Goal: Find specific page/section: Find specific page/section

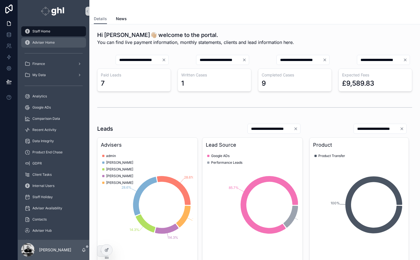
click at [82, 47] on link "Adviser Home" at bounding box center [53, 42] width 65 height 10
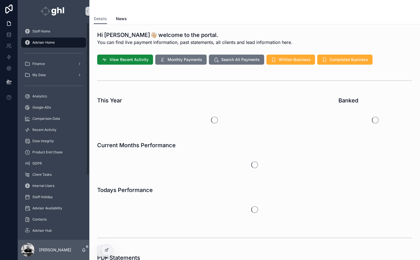
scroll to position [112, 0]
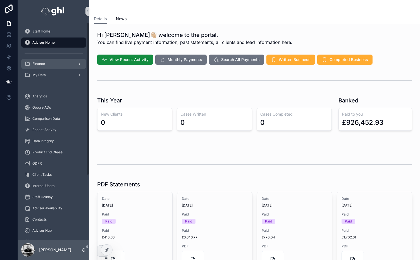
click at [36, 65] on span "Finance" at bounding box center [38, 63] width 13 height 4
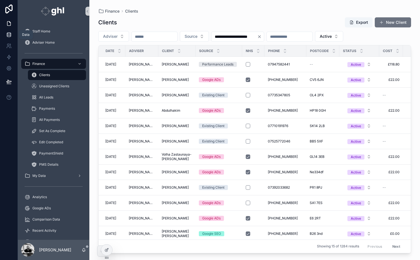
click at [8, 33] on icon at bounding box center [9, 33] width 4 height 1
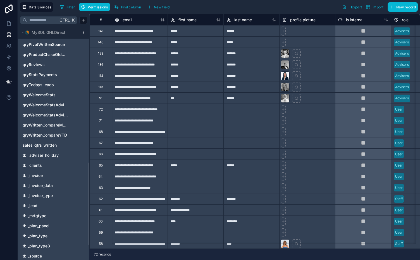
scroll to position [386, 0]
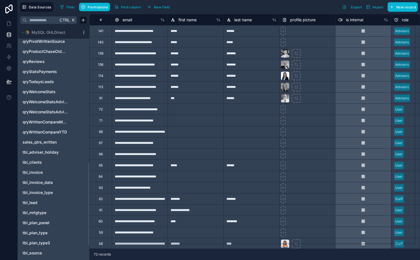
drag, startPoint x: 88, startPoint y: 93, endPoint x: 89, endPoint y: 229, distance: 136.3
click at [89, 229] on div at bounding box center [88, 204] width 1 height 82
click at [35, 172] on span "tbl_invoice" at bounding box center [33, 172] width 20 height 6
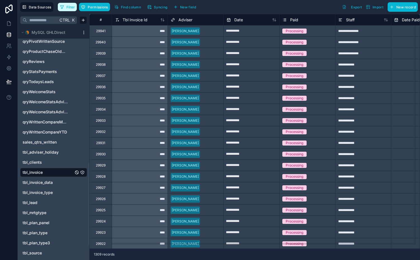
click at [70, 5] on span "Filter" at bounding box center [70, 7] width 9 height 4
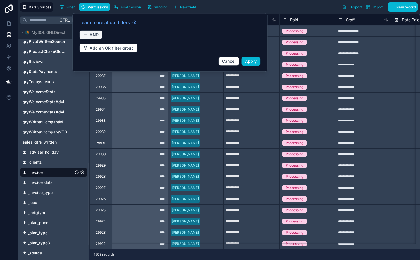
click at [96, 32] on span "AND" at bounding box center [94, 34] width 9 height 5
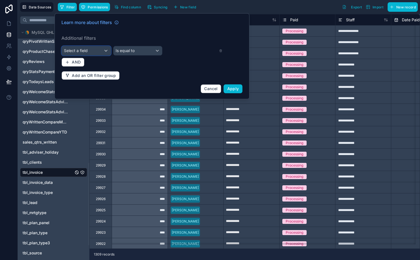
click at [98, 50] on div "Select a field" at bounding box center [86, 50] width 49 height 9
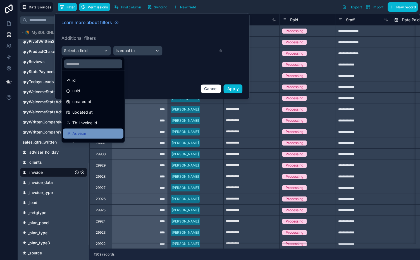
click at [93, 133] on div "Adviser" at bounding box center [93, 133] width 54 height 7
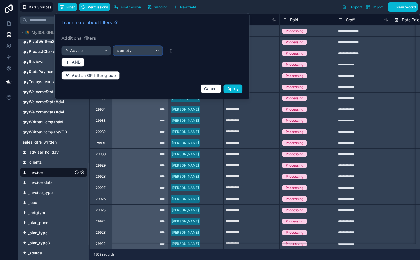
click at [136, 49] on div "Is empty" at bounding box center [137, 50] width 49 height 9
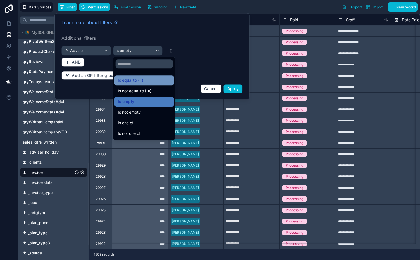
click at [139, 84] on div "Is equal to (=)" at bounding box center [145, 80] width 60 height 10
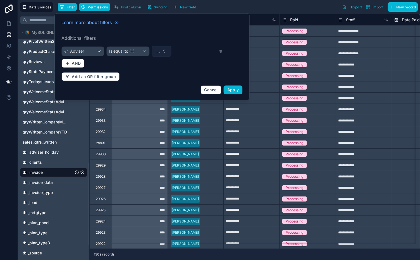
click at [167, 50] on button "..." at bounding box center [162, 51] width 20 height 11
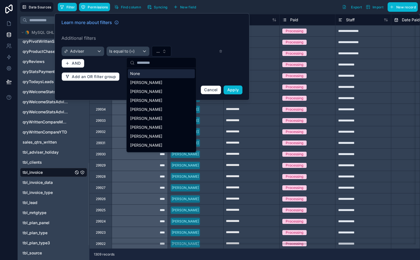
click at [157, 63] on input "text" at bounding box center [165, 63] width 56 height 10
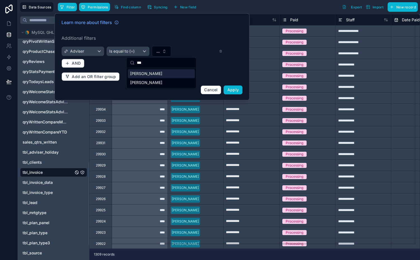
type input "***"
click at [156, 74] on span "Samantha Hooper" at bounding box center [146, 74] width 32 height 6
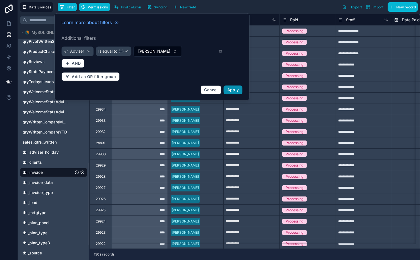
click at [231, 88] on span "Apply" at bounding box center [233, 89] width 12 height 5
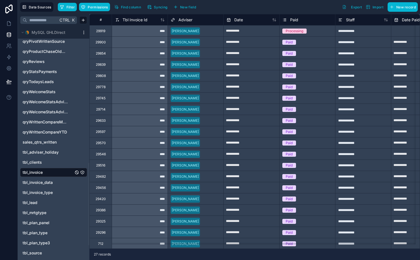
click at [299, 40] on div "Paid" at bounding box center [308, 42] width 56 height 6
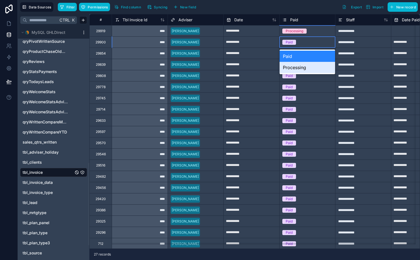
click at [300, 67] on div "Processing" at bounding box center [308, 67] width 56 height 11
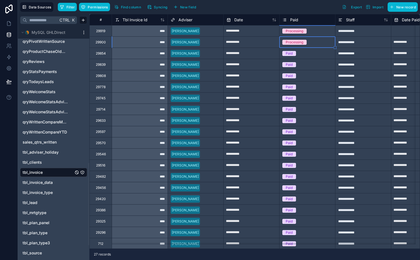
click at [310, 52] on div "Paid" at bounding box center [308, 53] width 56 height 6
click at [9, 23] on icon at bounding box center [9, 24] width 6 height 6
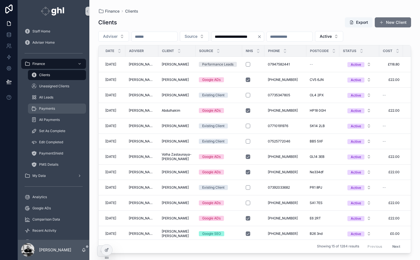
click at [44, 107] on span "Payments" at bounding box center [47, 108] width 16 height 4
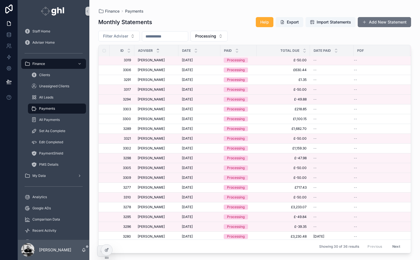
scroll to position [114, 0]
